Goal: Complete application form

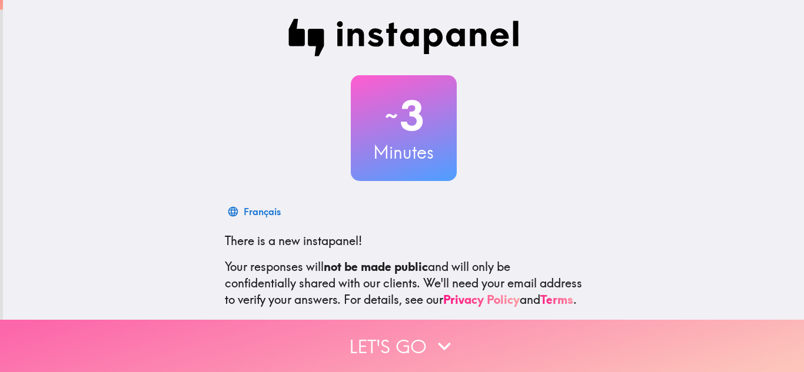
click at [438, 342] on icon "button" at bounding box center [444, 346] width 13 height 8
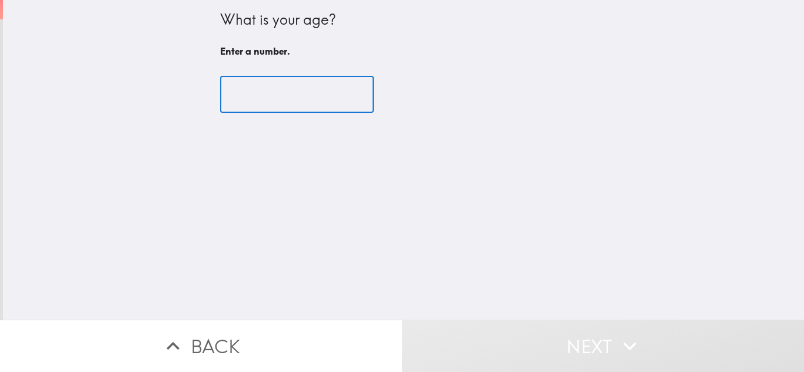
click at [277, 89] on input "number" at bounding box center [297, 94] width 154 height 36
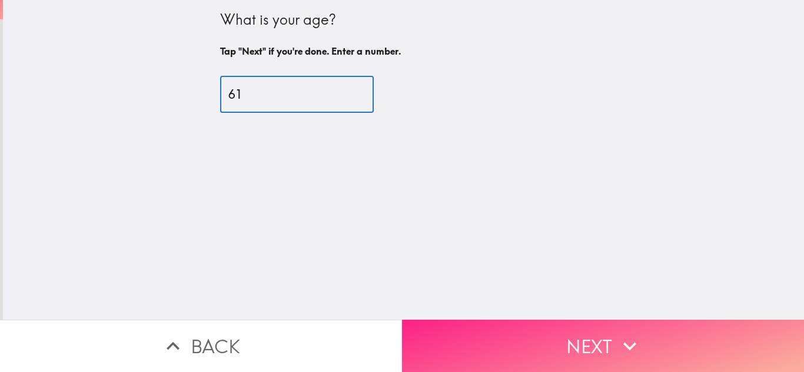
type input "61"
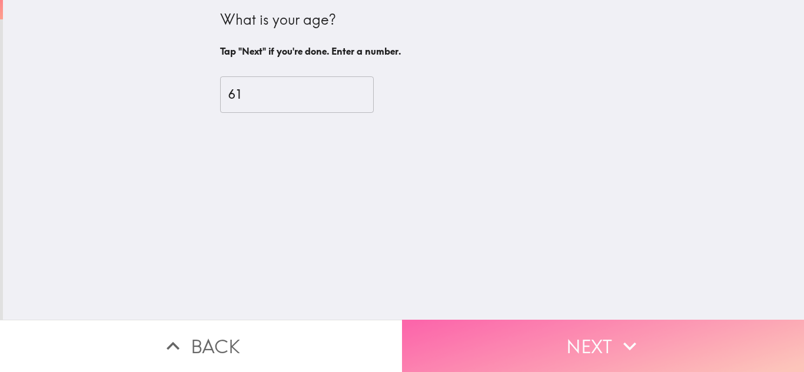
click at [601, 329] on button "Next" at bounding box center [603, 346] width 402 height 52
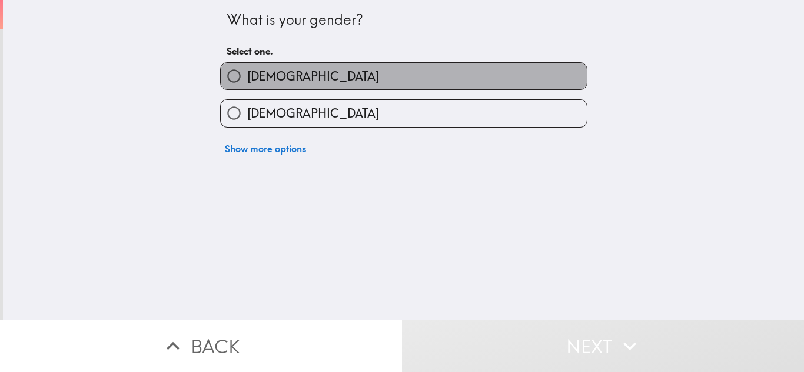
click at [251, 82] on span "[DEMOGRAPHIC_DATA]" at bounding box center [313, 76] width 132 height 16
click at [247, 82] on input "[DEMOGRAPHIC_DATA]" at bounding box center [234, 76] width 26 height 26
radio input "true"
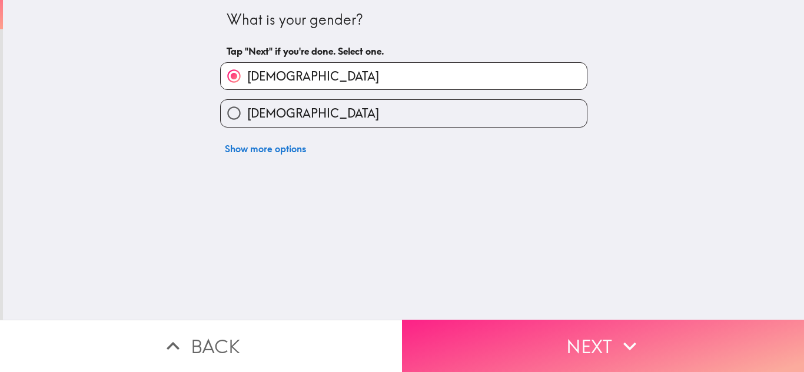
click at [581, 334] on button "Next" at bounding box center [603, 346] width 402 height 52
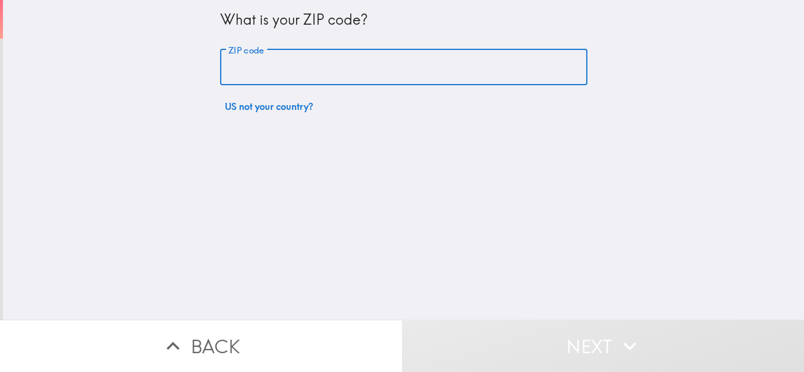
click at [342, 78] on input "ZIP code" at bounding box center [403, 67] width 367 height 36
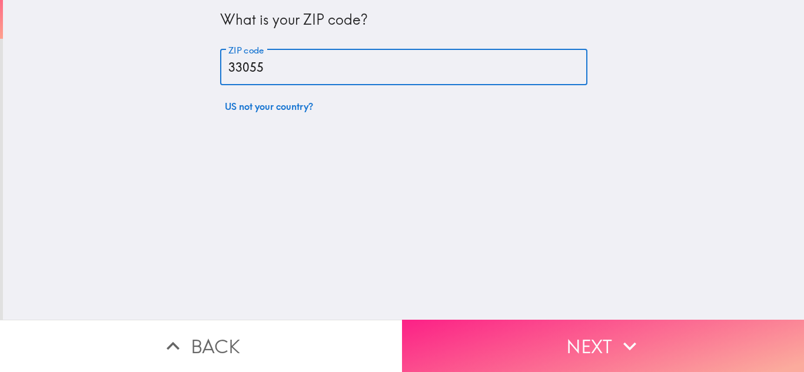
type input "33055"
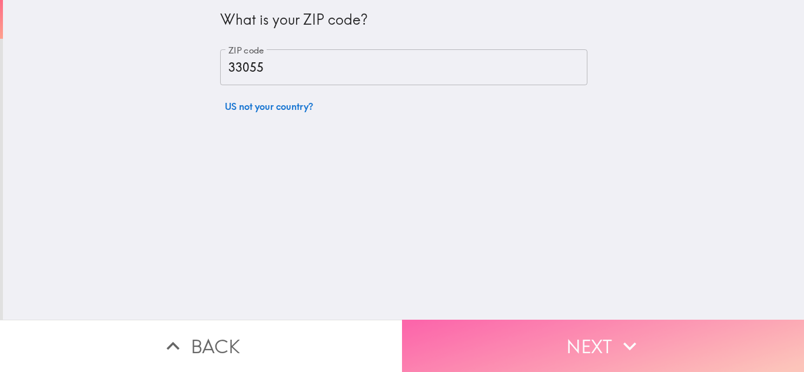
click at [623, 342] on icon "button" at bounding box center [629, 346] width 13 height 8
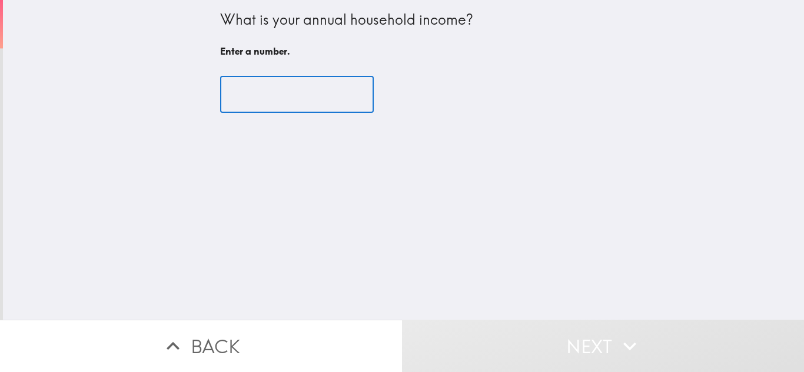
click at [309, 97] on input "number" at bounding box center [297, 94] width 154 height 36
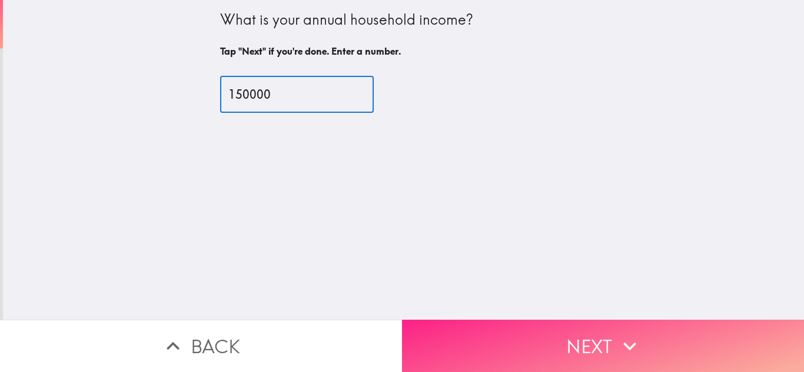
type input "150000"
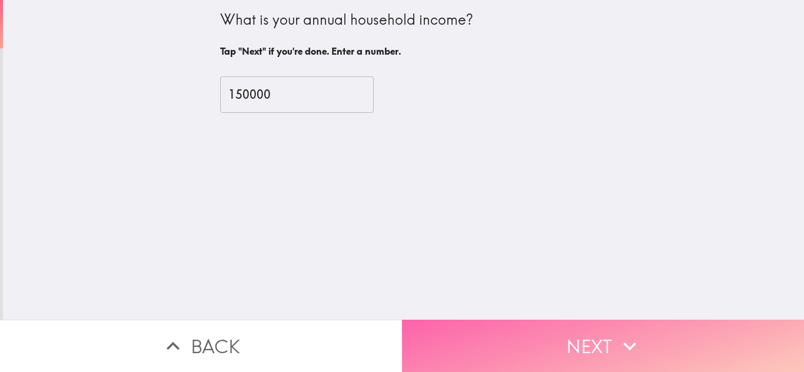
click at [588, 328] on button "Next" at bounding box center [603, 346] width 402 height 52
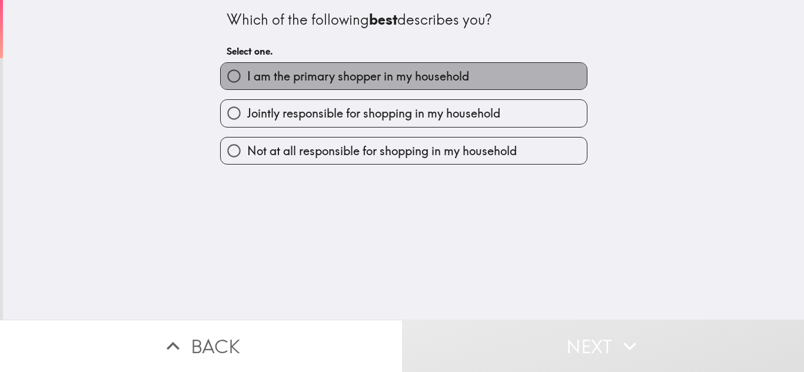
click at [253, 81] on span "I am the primary shopper in my household" at bounding box center [358, 76] width 222 height 16
click at [247, 81] on input "I am the primary shopper in my household" at bounding box center [234, 76] width 26 height 26
radio input "true"
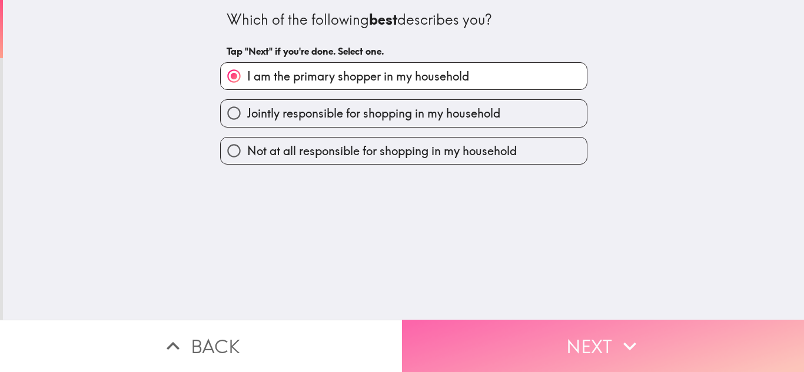
click at [561, 332] on button "Next" at bounding box center [603, 346] width 402 height 52
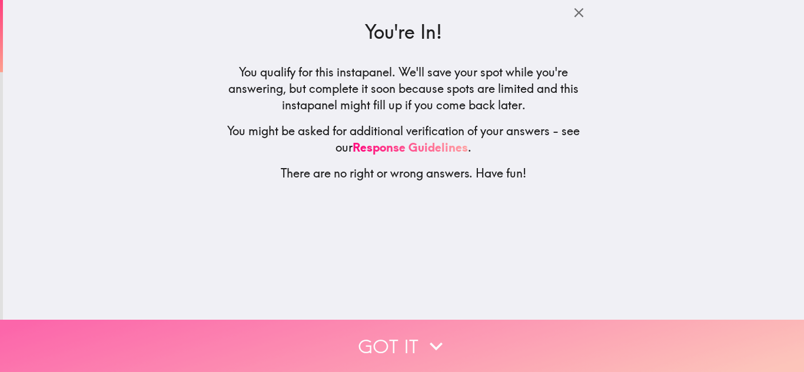
click at [423, 334] on icon "button" at bounding box center [436, 347] width 26 height 26
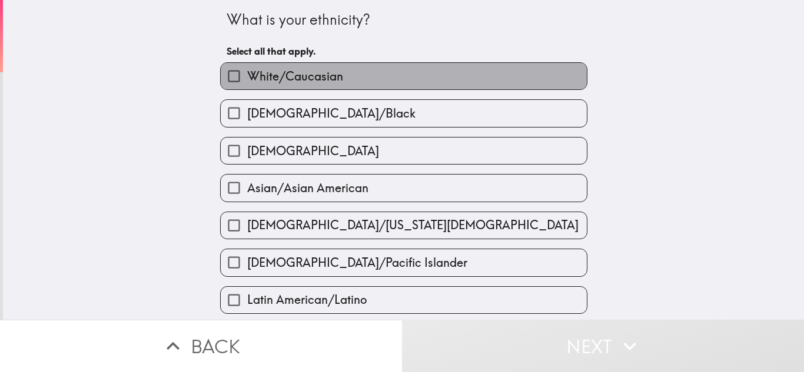
click at [300, 81] on span "White/Caucasian" at bounding box center [295, 76] width 96 height 16
click at [247, 81] on input "White/Caucasian" at bounding box center [234, 76] width 26 height 26
checkbox input "true"
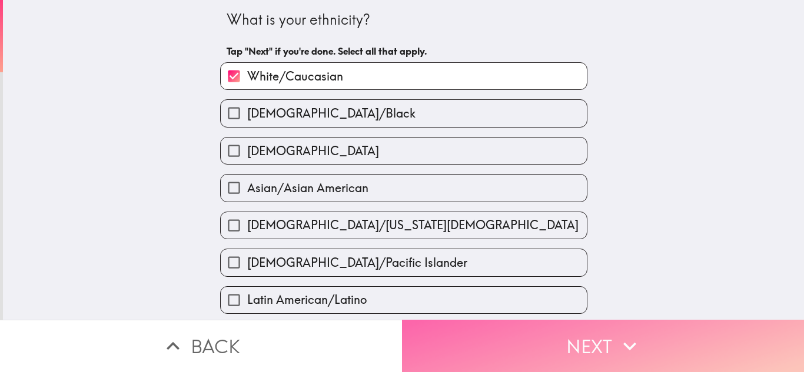
click at [594, 324] on button "Next" at bounding box center [603, 346] width 402 height 52
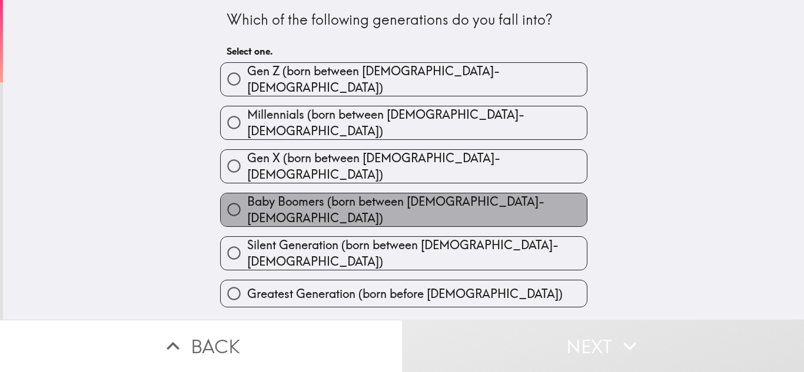
click at [406, 194] on span "Baby Boomers (born between [DEMOGRAPHIC_DATA]-[DEMOGRAPHIC_DATA])" at bounding box center [417, 210] width 340 height 33
click at [247, 197] on input "Baby Boomers (born between [DEMOGRAPHIC_DATA]-[DEMOGRAPHIC_DATA])" at bounding box center [234, 210] width 26 height 26
radio input "true"
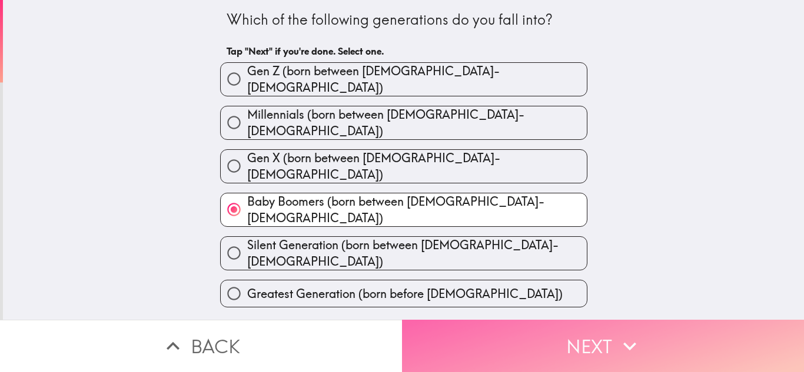
click at [570, 333] on button "Next" at bounding box center [603, 346] width 402 height 52
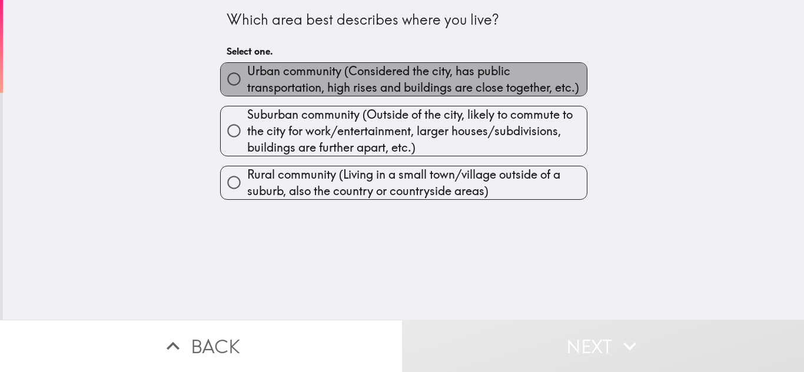
click at [310, 81] on span "Urban community (Considered the city, has public transportation, high rises and…" at bounding box center [417, 79] width 340 height 33
click at [247, 81] on input "Urban community (Considered the city, has public transportation, high rises and…" at bounding box center [234, 79] width 26 height 26
radio input "true"
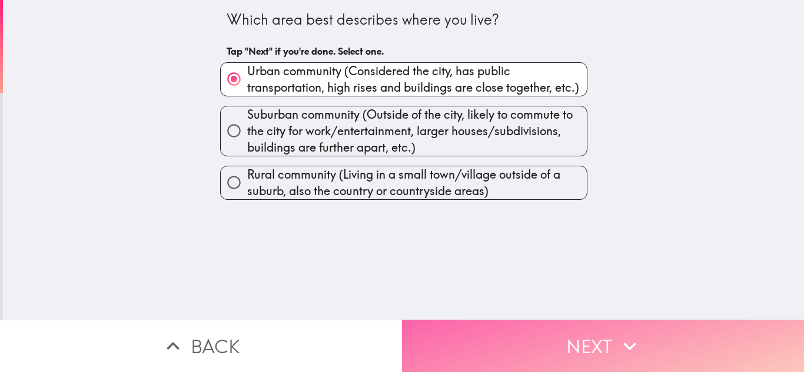
click at [611, 328] on button "Next" at bounding box center [603, 346] width 402 height 52
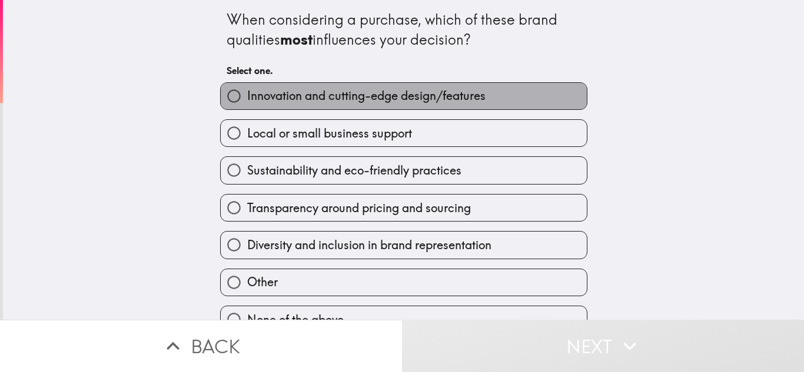
click at [325, 100] on span "Innovation and cutting-edge design/features" at bounding box center [366, 96] width 238 height 16
click at [247, 100] on input "Innovation and cutting-edge design/features" at bounding box center [234, 96] width 26 height 26
radio input "true"
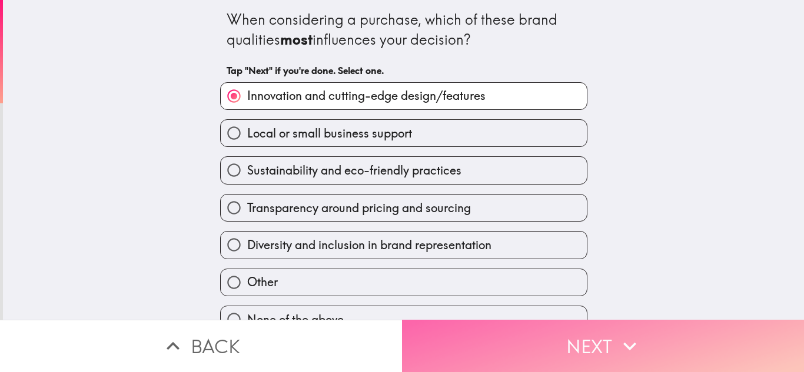
click at [565, 333] on button "Next" at bounding box center [603, 346] width 402 height 52
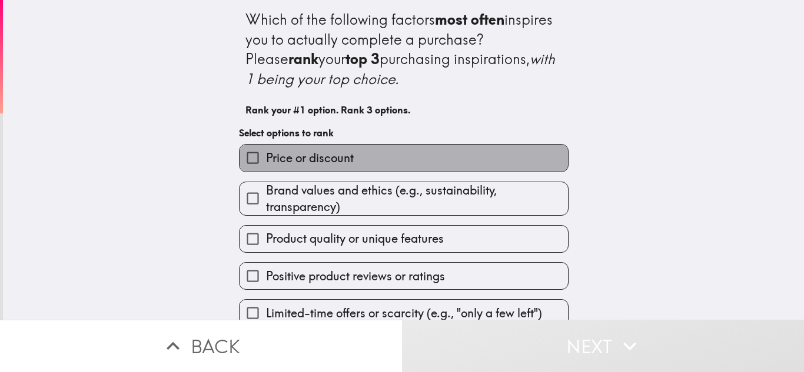
click at [351, 155] on label "Price or discount" at bounding box center [404, 158] width 328 height 26
click at [266, 155] on input "Price or discount" at bounding box center [253, 158] width 26 height 26
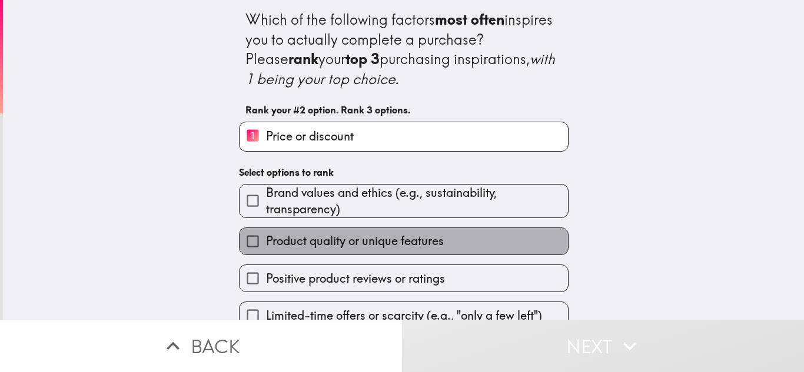
click at [403, 238] on span "Product quality or unique features" at bounding box center [355, 241] width 178 height 16
click at [266, 238] on input "Product quality or unique features" at bounding box center [253, 241] width 26 height 26
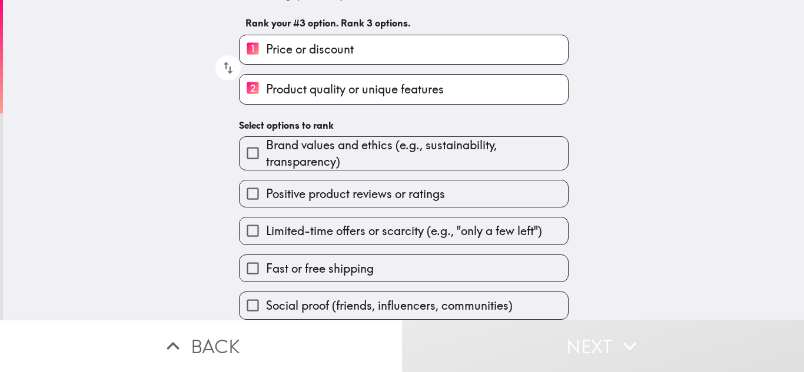
scroll to position [96, 0]
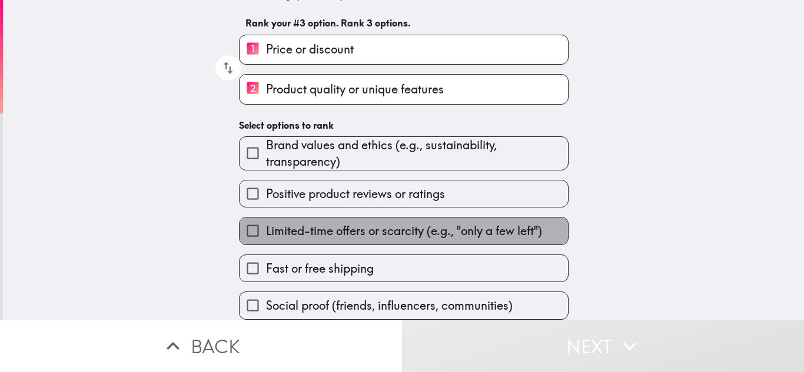
click at [345, 223] on span "Limited-time offers or scarcity (e.g., "only a few left")" at bounding box center [404, 231] width 276 height 16
click at [266, 218] on input "Limited-time offers or scarcity (e.g., "only a few left")" at bounding box center [253, 231] width 26 height 26
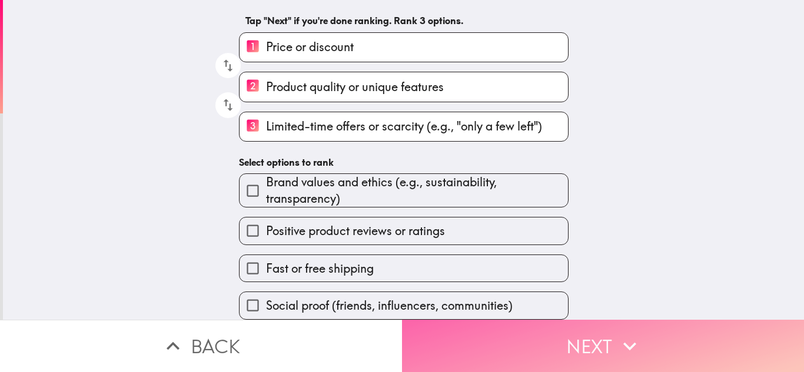
click at [593, 332] on button "Next" at bounding box center [603, 346] width 402 height 52
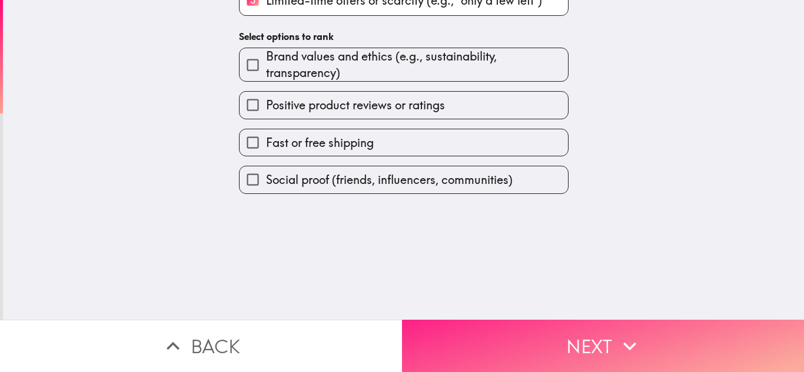
scroll to position [0, 0]
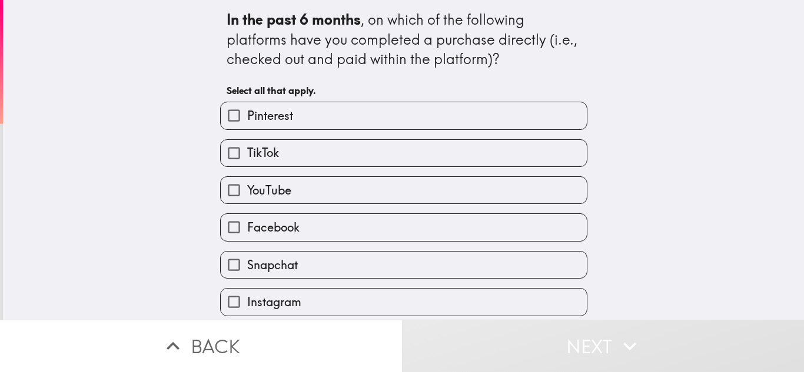
click at [305, 155] on label "TikTok" at bounding box center [404, 153] width 366 height 26
click at [247, 155] on input "TikTok" at bounding box center [234, 153] width 26 height 26
checkbox input "true"
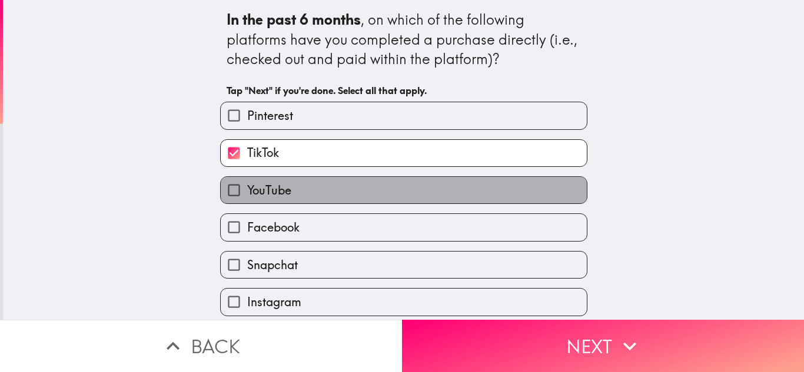
click at [295, 184] on label "YouTube" at bounding box center [404, 190] width 366 height 26
click at [247, 184] on input "YouTube" at bounding box center [234, 190] width 26 height 26
checkbox input "true"
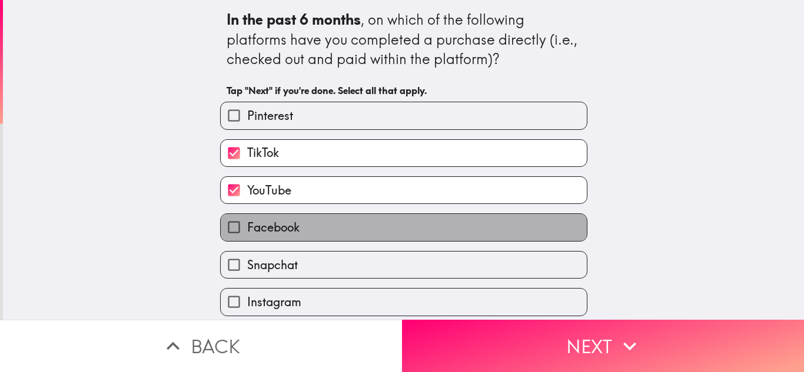
click at [282, 230] on span "Facebook" at bounding box center [273, 227] width 52 height 16
click at [247, 230] on input "Facebook" at bounding box center [234, 227] width 26 height 26
checkbox input "true"
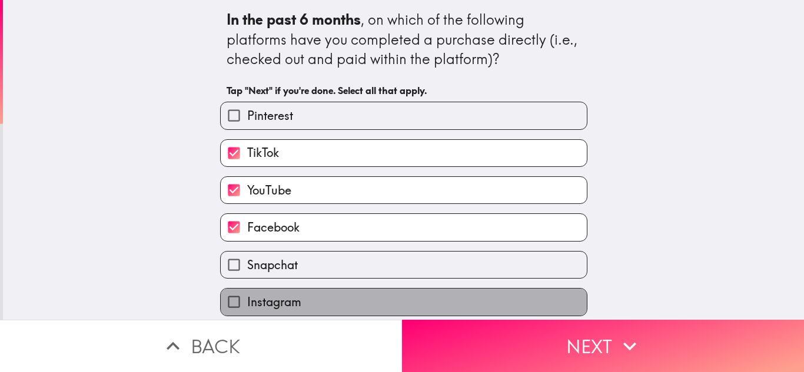
click at [276, 298] on span "Instagram" at bounding box center [274, 302] width 54 height 16
click at [247, 298] on input "Instagram" at bounding box center [234, 302] width 26 height 26
checkbox input "true"
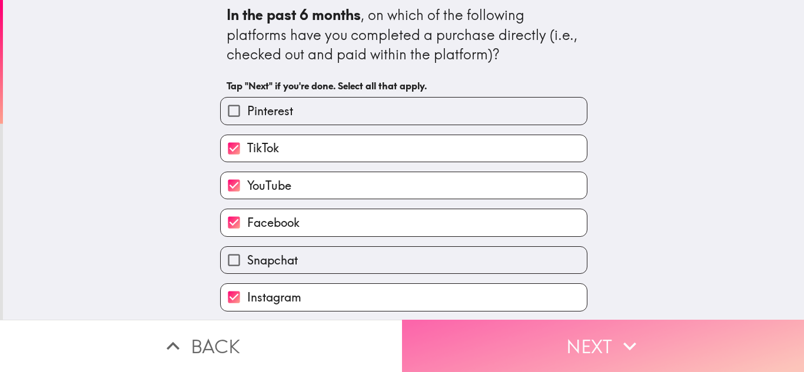
click at [591, 335] on button "Next" at bounding box center [603, 346] width 402 height 52
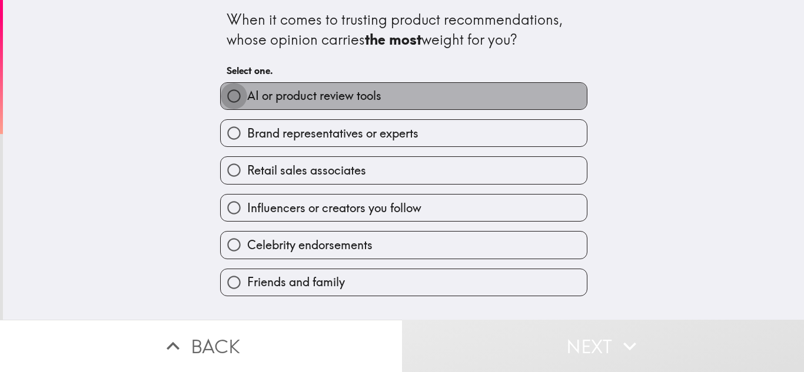
click at [235, 97] on input "AI or product review tools" at bounding box center [234, 96] width 26 height 26
radio input "true"
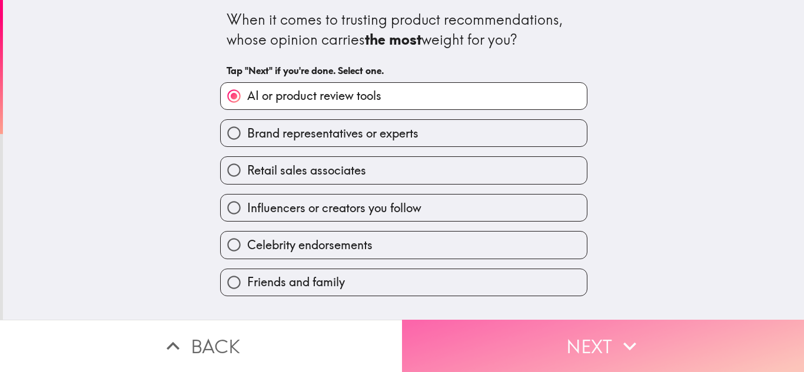
click at [606, 339] on button "Next" at bounding box center [603, 346] width 402 height 52
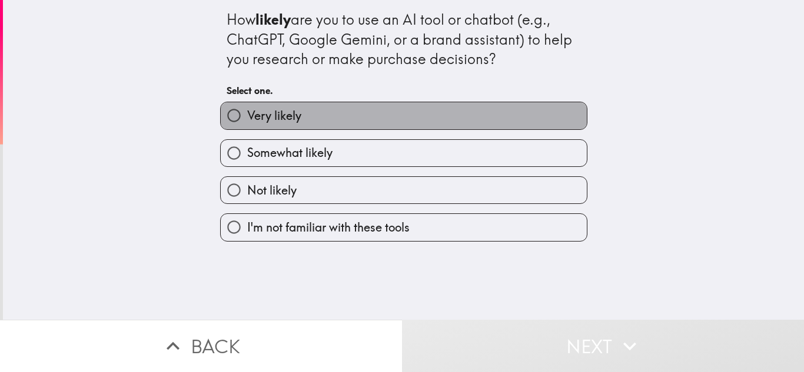
click at [278, 108] on span "Very likely" at bounding box center [274, 116] width 54 height 16
click at [247, 107] on input "Very likely" at bounding box center [234, 115] width 26 height 26
radio input "true"
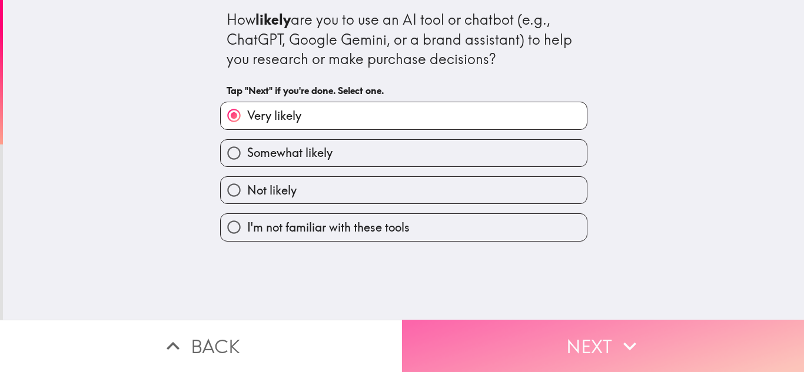
click at [567, 338] on button "Next" at bounding box center [603, 346] width 402 height 52
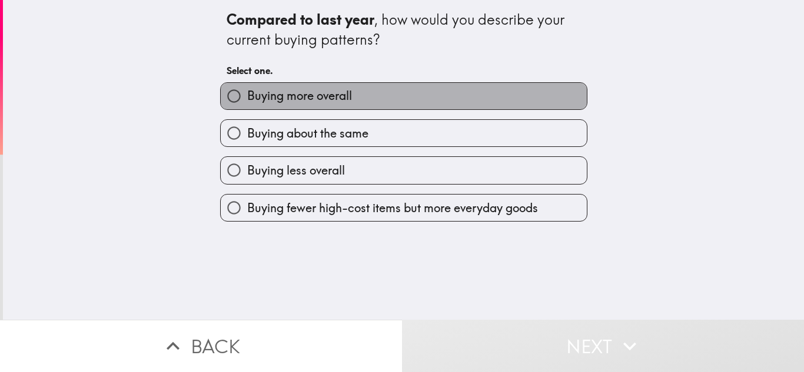
click at [301, 102] on span "Buying more overall" at bounding box center [299, 96] width 105 height 16
click at [247, 102] on input "Buying more overall" at bounding box center [234, 96] width 26 height 26
radio input "true"
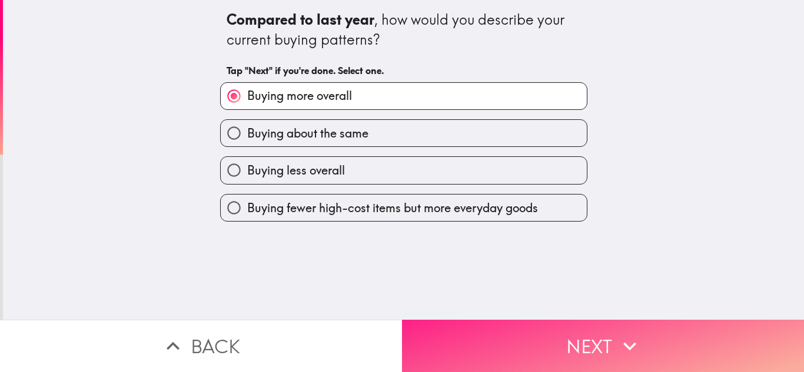
click at [572, 340] on button "Next" at bounding box center [603, 346] width 402 height 52
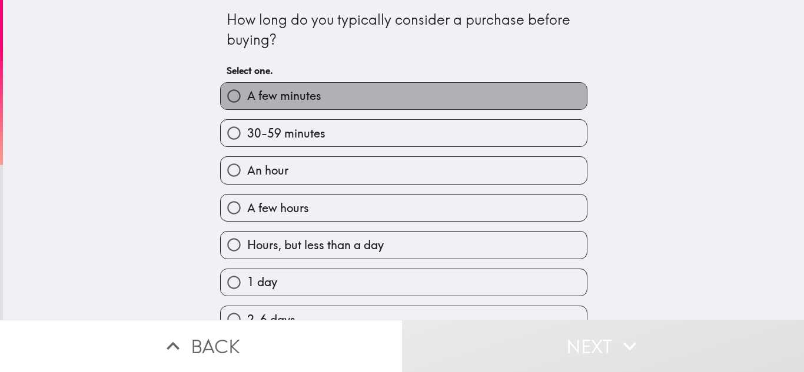
click at [303, 88] on span "A few minutes" at bounding box center [284, 96] width 74 height 16
click at [247, 88] on input "A few minutes" at bounding box center [234, 96] width 26 height 26
radio input "true"
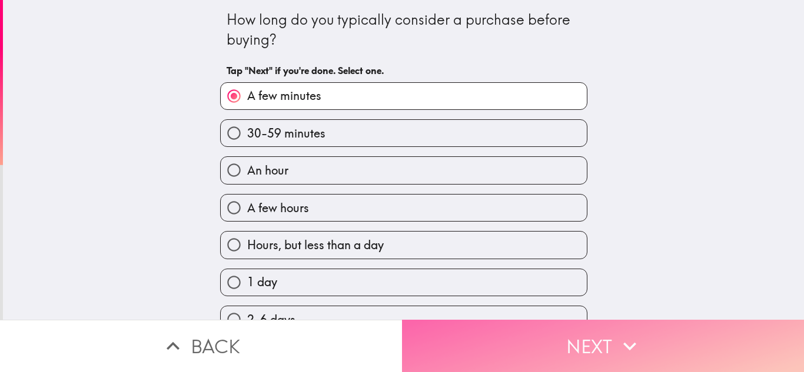
click at [574, 329] on button "Next" at bounding box center [603, 346] width 402 height 52
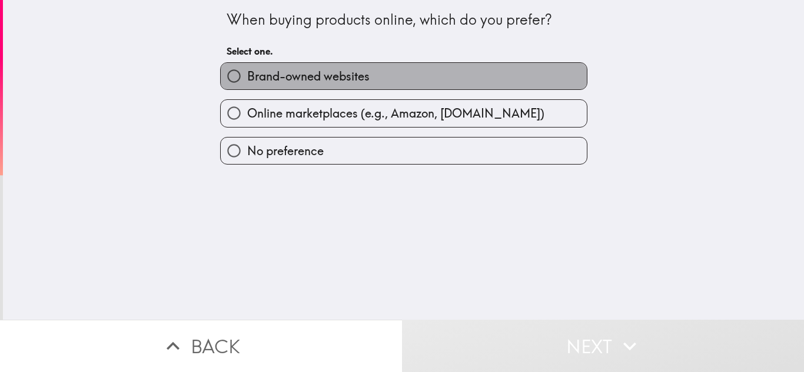
click at [363, 77] on label "Brand-owned websites" at bounding box center [404, 76] width 366 height 26
click at [247, 77] on input "Brand-owned websites" at bounding box center [234, 76] width 26 height 26
radio input "true"
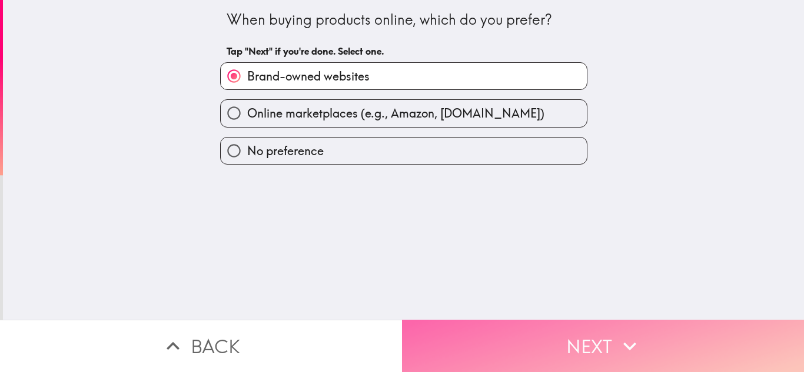
click at [603, 334] on button "Next" at bounding box center [603, 346] width 402 height 52
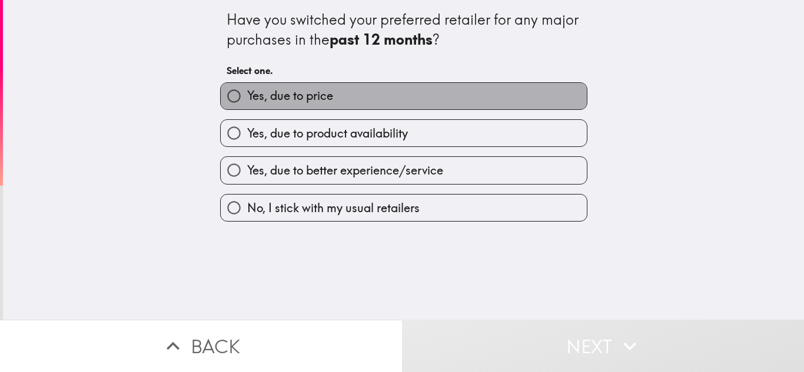
click at [316, 97] on span "Yes, due to price" at bounding box center [290, 96] width 86 height 16
click at [247, 97] on input "Yes, due to price" at bounding box center [234, 96] width 26 height 26
radio input "true"
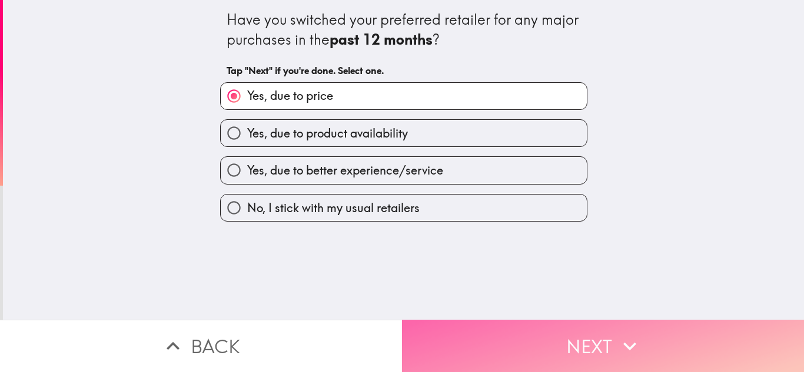
click at [617, 335] on icon "button" at bounding box center [630, 347] width 26 height 26
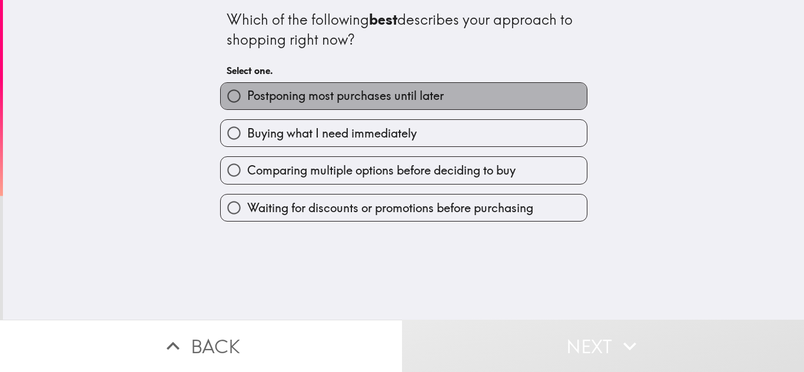
click at [367, 98] on span "Postponing most purchases until later" at bounding box center [345, 96] width 197 height 16
click at [247, 98] on input "Postponing most purchases until later" at bounding box center [234, 96] width 26 height 26
radio input "true"
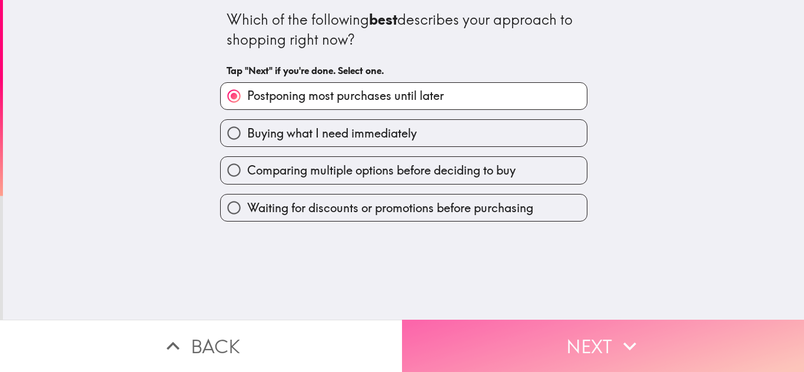
click at [584, 327] on button "Next" at bounding box center [603, 346] width 402 height 52
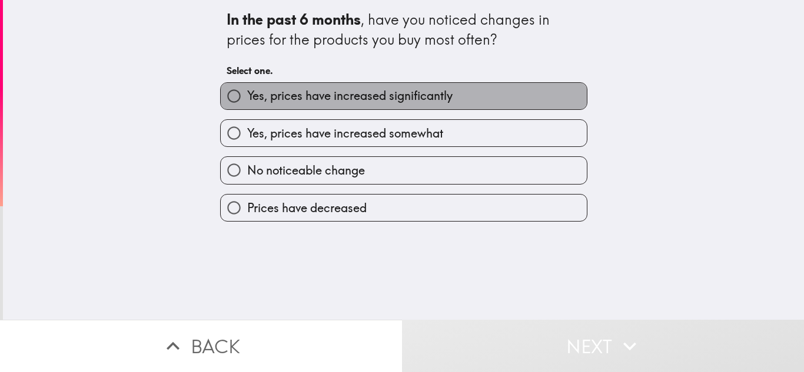
click at [406, 98] on span "Yes, prices have increased significantly" at bounding box center [349, 96] width 205 height 16
click at [247, 98] on input "Yes, prices have increased significantly" at bounding box center [234, 96] width 26 height 26
radio input "true"
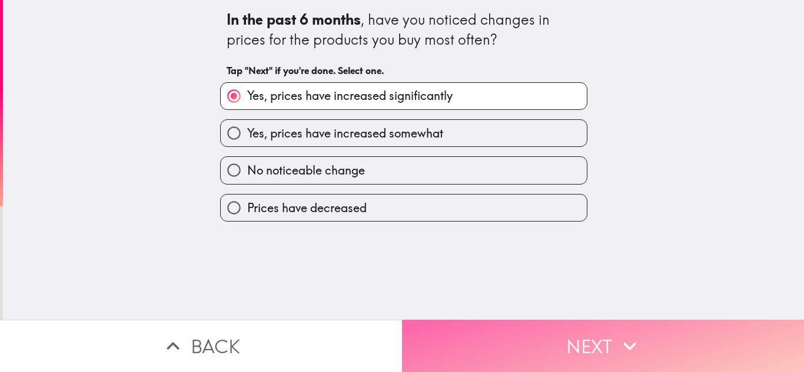
click at [567, 332] on button "Next" at bounding box center [603, 346] width 402 height 52
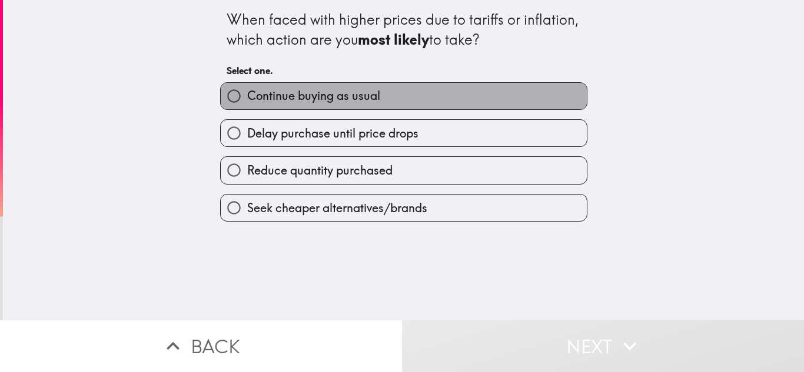
click at [416, 95] on label "Continue buying as usual" at bounding box center [404, 96] width 366 height 26
click at [247, 95] on input "Continue buying as usual" at bounding box center [234, 96] width 26 height 26
radio input "true"
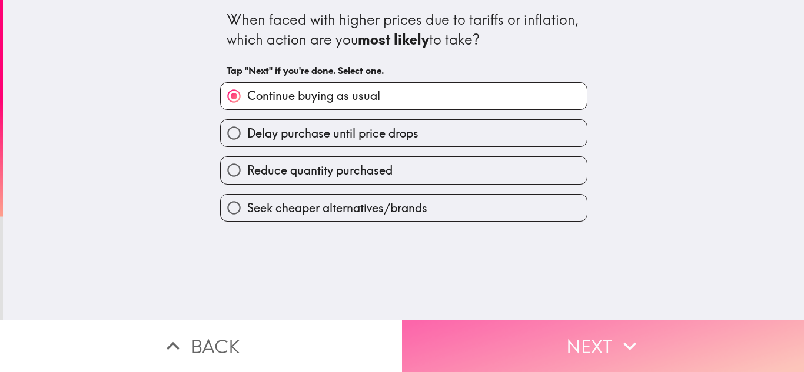
click at [636, 337] on icon "button" at bounding box center [630, 347] width 26 height 26
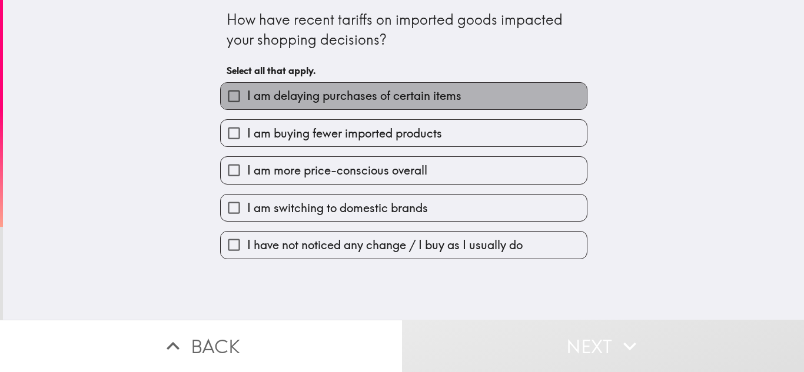
click at [413, 99] on span "I am delaying purchases of certain items" at bounding box center [354, 96] width 214 height 16
click at [247, 99] on input "I am delaying purchases of certain items" at bounding box center [234, 96] width 26 height 26
checkbox input "true"
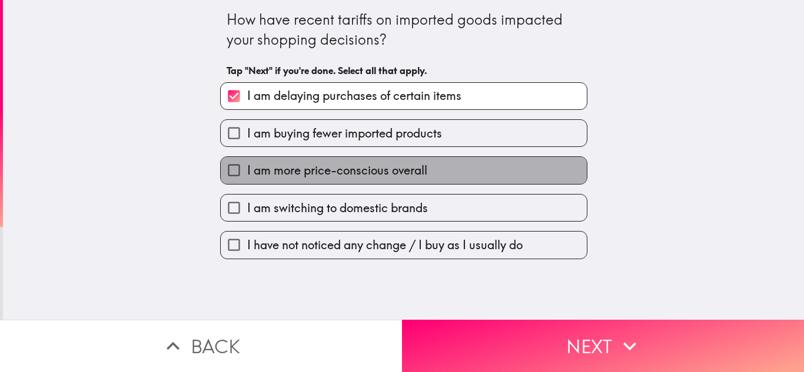
click at [382, 160] on label "I am more price-conscious overall" at bounding box center [404, 170] width 366 height 26
click at [247, 160] on input "I am more price-conscious overall" at bounding box center [234, 170] width 26 height 26
checkbox input "true"
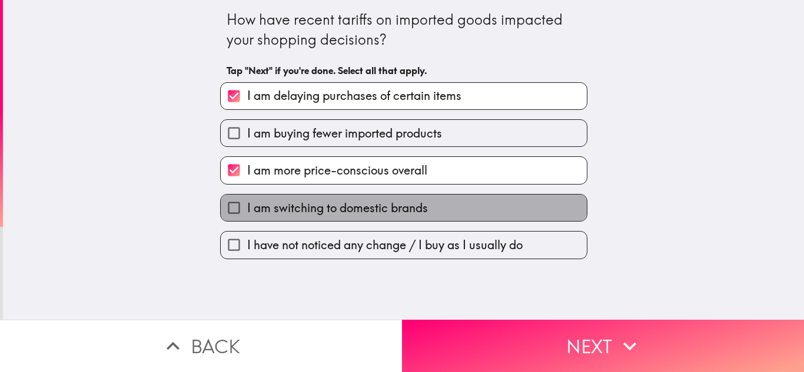
click at [374, 218] on label "I am switching to domestic brands" at bounding box center [404, 208] width 366 height 26
click at [247, 218] on input "I am switching to domestic brands" at bounding box center [234, 208] width 26 height 26
checkbox input "true"
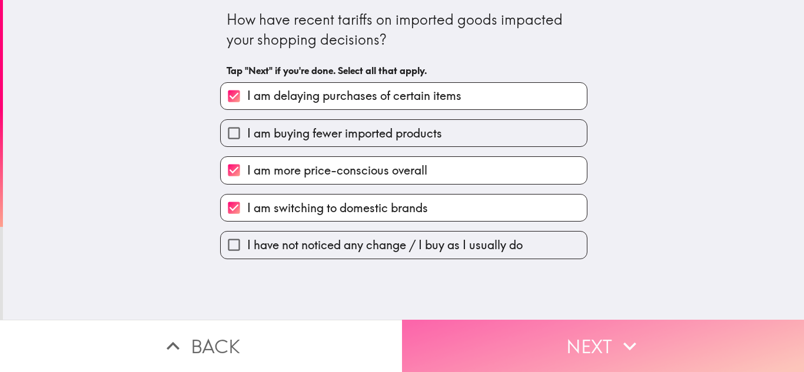
click at [574, 350] on button "Next" at bounding box center [603, 346] width 402 height 52
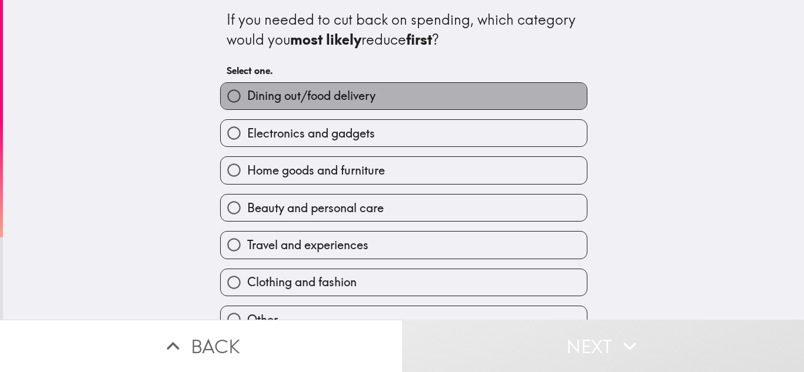
click at [407, 96] on label "Dining out/food delivery" at bounding box center [404, 96] width 366 height 26
click at [247, 96] on input "Dining out/food delivery" at bounding box center [234, 96] width 26 height 26
radio input "true"
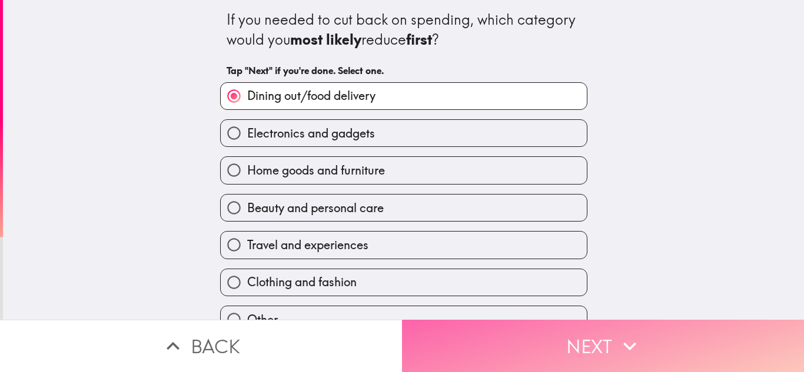
click at [595, 333] on button "Next" at bounding box center [603, 346] width 402 height 52
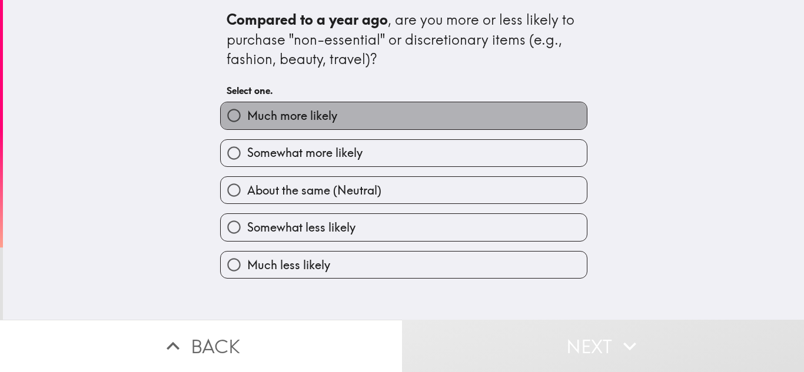
click at [340, 116] on label "Much more likely" at bounding box center [404, 115] width 366 height 26
click at [247, 116] on input "Much more likely" at bounding box center [234, 115] width 26 height 26
radio input "true"
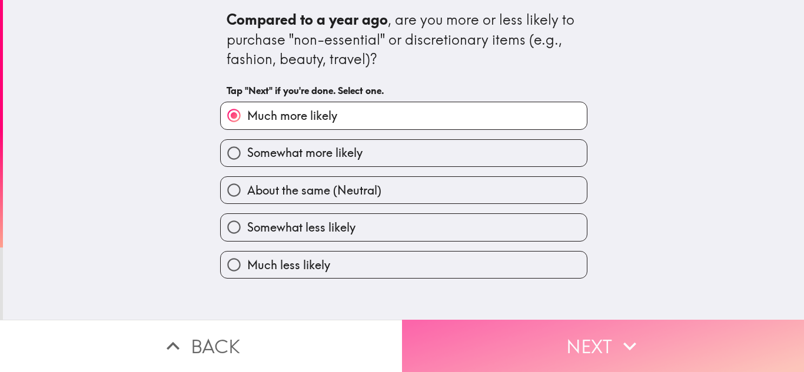
click at [558, 338] on button "Next" at bounding box center [603, 346] width 402 height 52
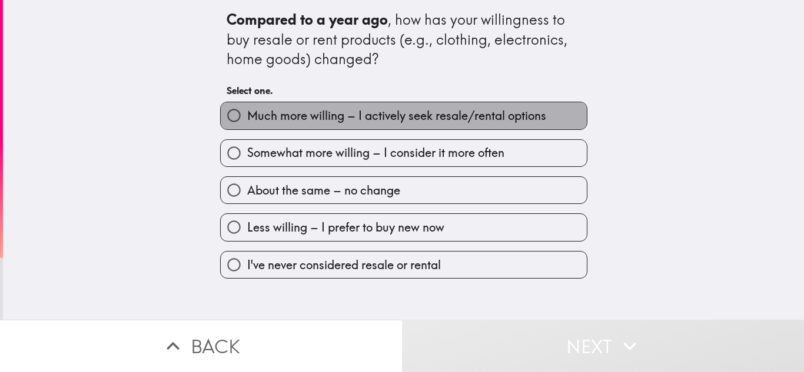
click at [347, 117] on span "Much more willing – I actively seek resale/rental options" at bounding box center [396, 116] width 299 height 16
click at [247, 117] on input "Much more willing – I actively seek resale/rental options" at bounding box center [234, 115] width 26 height 26
radio input "true"
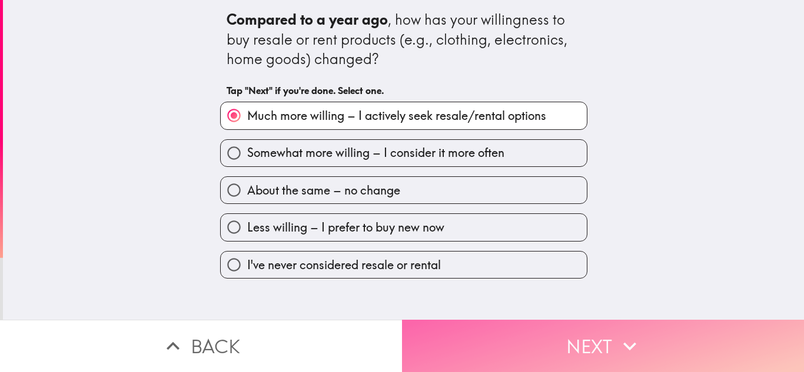
click at [630, 334] on icon "button" at bounding box center [630, 347] width 26 height 26
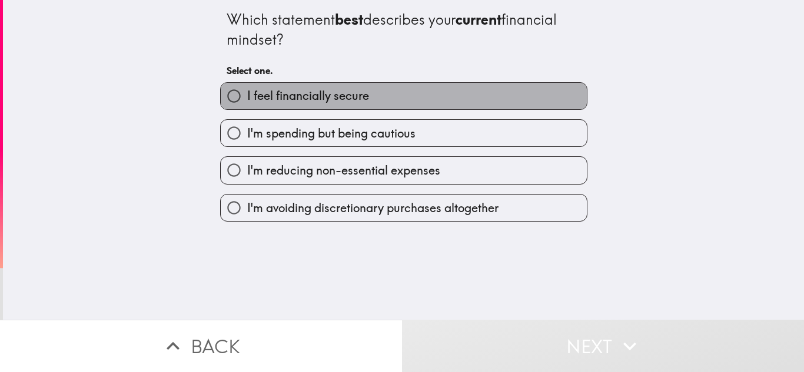
click at [332, 102] on span "I feel financially secure" at bounding box center [308, 96] width 122 height 16
click at [247, 102] on input "I feel financially secure" at bounding box center [234, 96] width 26 height 26
radio input "true"
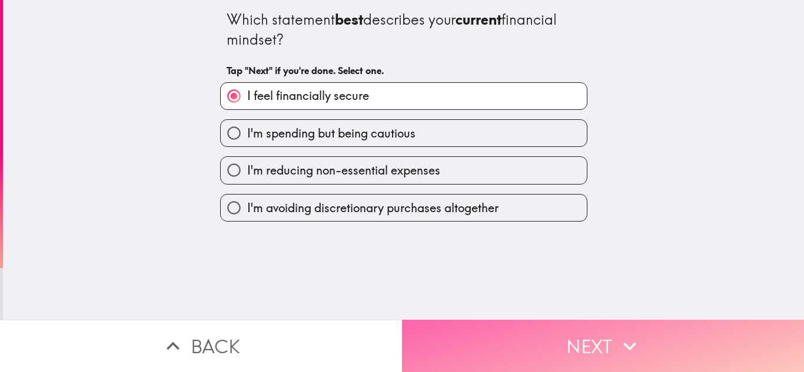
click at [586, 341] on button "Next" at bounding box center [603, 346] width 402 height 52
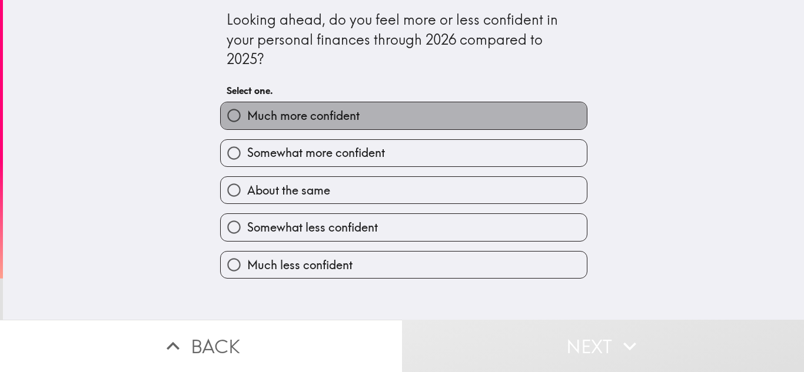
click at [327, 120] on span "Much more confident" at bounding box center [303, 116] width 112 height 16
click at [247, 120] on input "Much more confident" at bounding box center [234, 115] width 26 height 26
radio input "true"
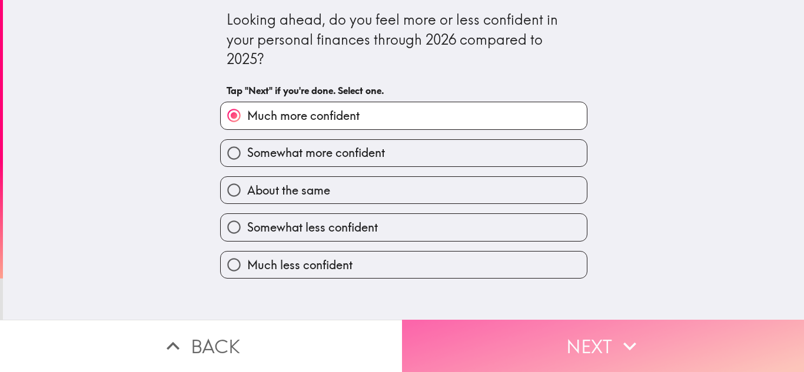
click at [606, 340] on button "Next" at bounding box center [603, 346] width 402 height 52
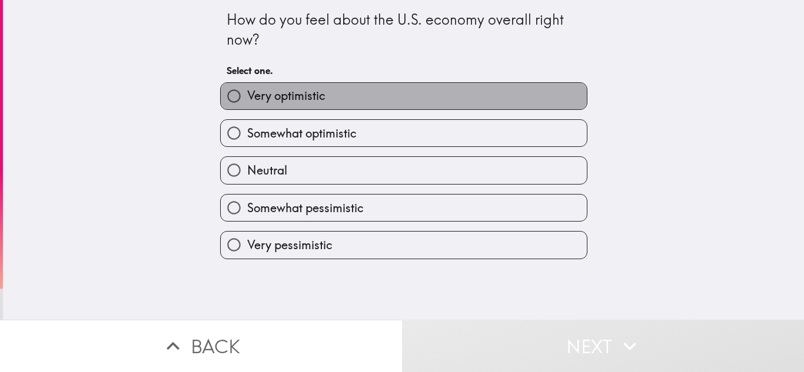
click at [340, 96] on label "Very optimistic" at bounding box center [404, 96] width 366 height 26
click at [247, 96] on input "Very optimistic" at bounding box center [234, 96] width 26 height 26
radio input "true"
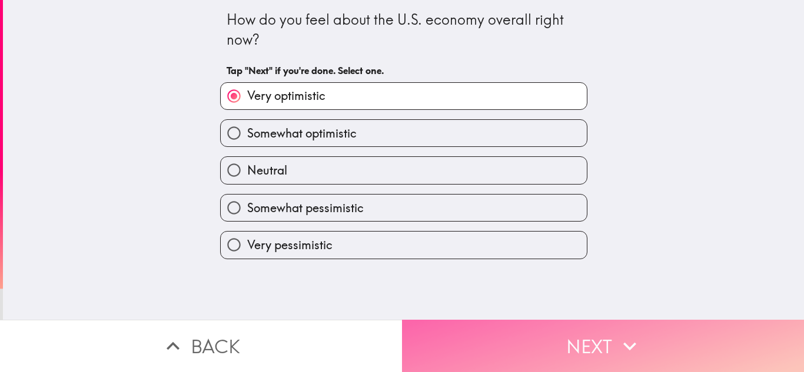
click at [583, 342] on button "Next" at bounding box center [603, 346] width 402 height 52
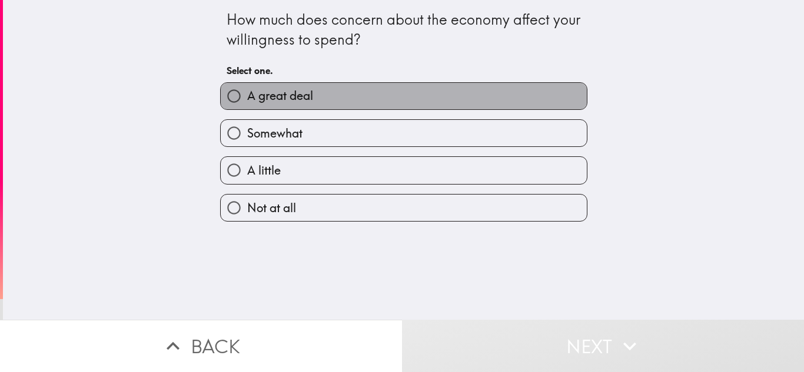
click at [414, 93] on label "A great deal" at bounding box center [404, 96] width 366 height 26
click at [247, 93] on input "A great deal" at bounding box center [234, 96] width 26 height 26
radio input "true"
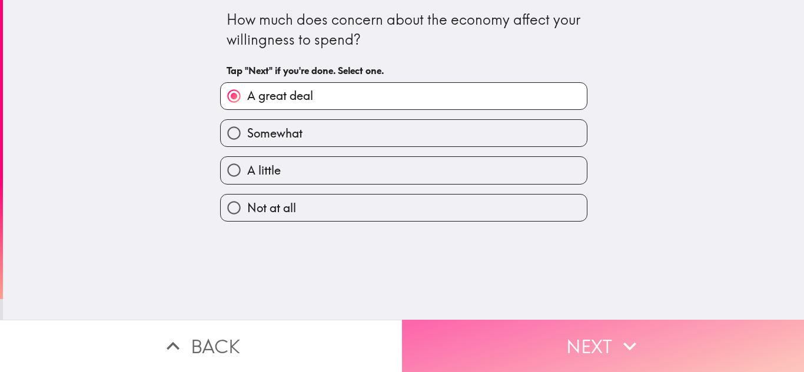
click at [627, 334] on icon "button" at bounding box center [630, 347] width 26 height 26
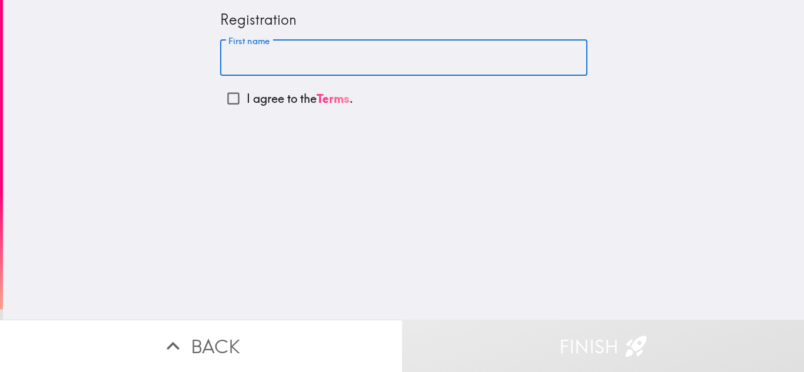
click at [337, 56] on input "First name" at bounding box center [403, 58] width 367 height 36
type input "Willy"
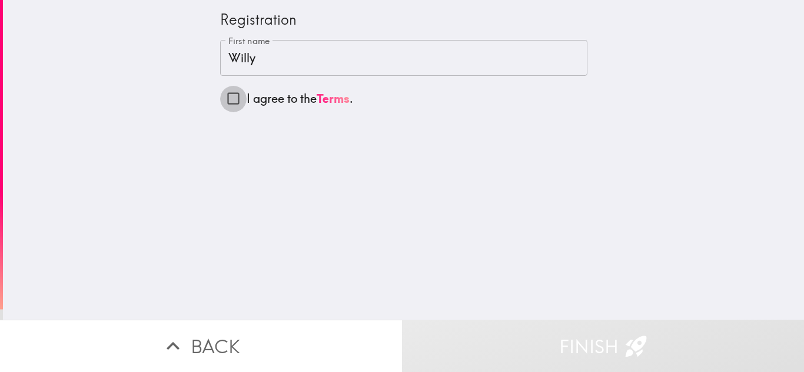
click at [222, 99] on input "I agree to the Terms ." at bounding box center [233, 98] width 26 height 26
checkbox input "true"
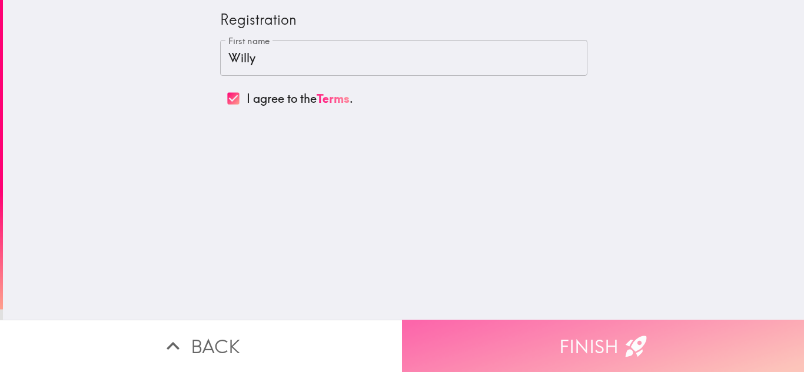
click at [596, 338] on button "Finish" at bounding box center [603, 346] width 402 height 52
